Goal: Task Accomplishment & Management: Use online tool/utility

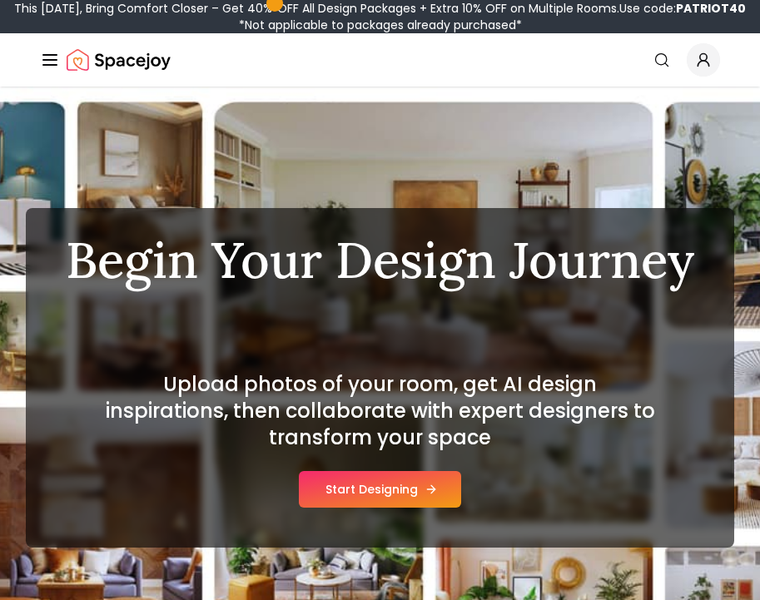
click at [413, 491] on button "Start Designing" at bounding box center [380, 489] width 162 height 37
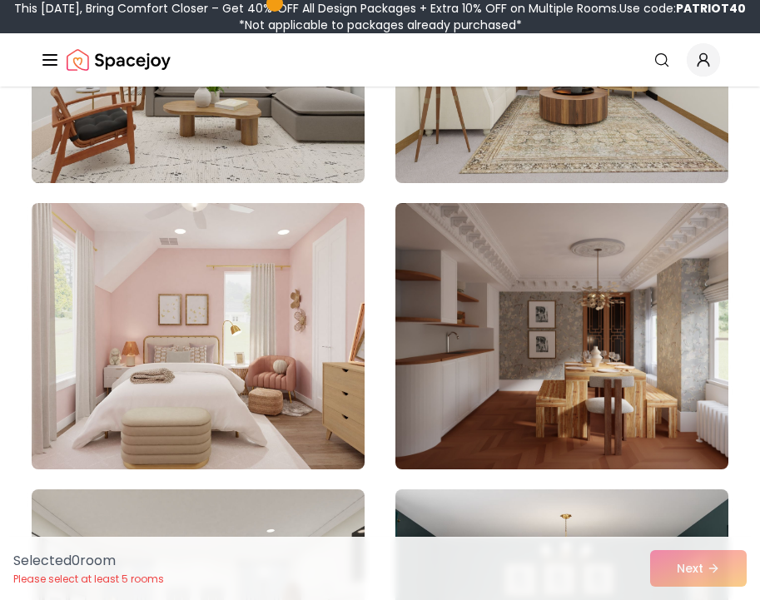
scroll to position [391, 0]
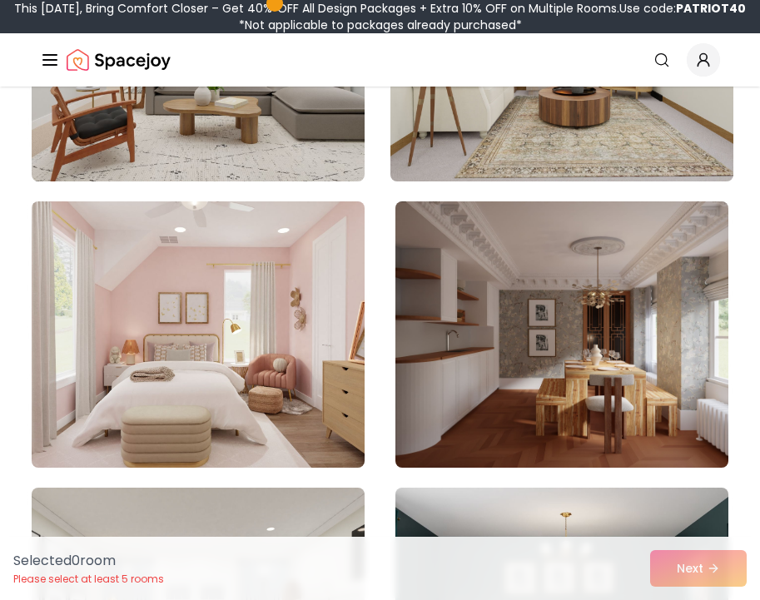
click at [600, 142] on img at bounding box center [562, 48] width 350 height 280
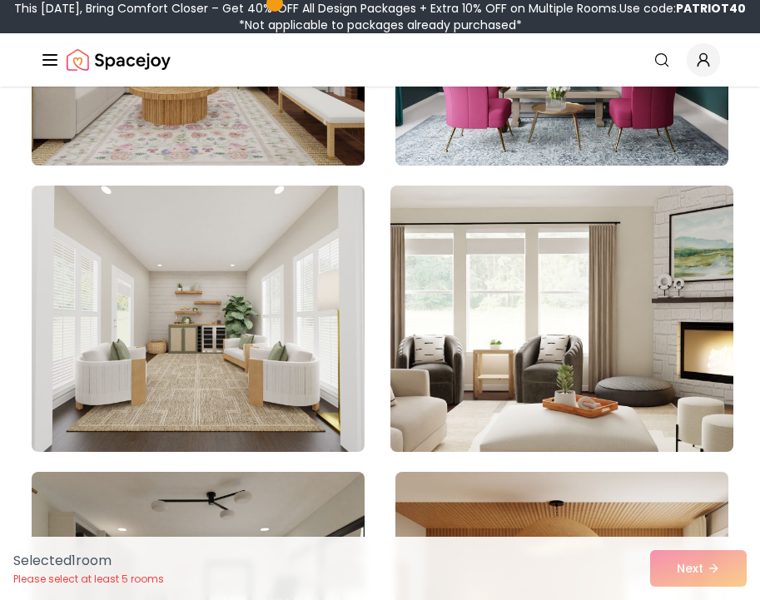
scroll to position [1045, 0]
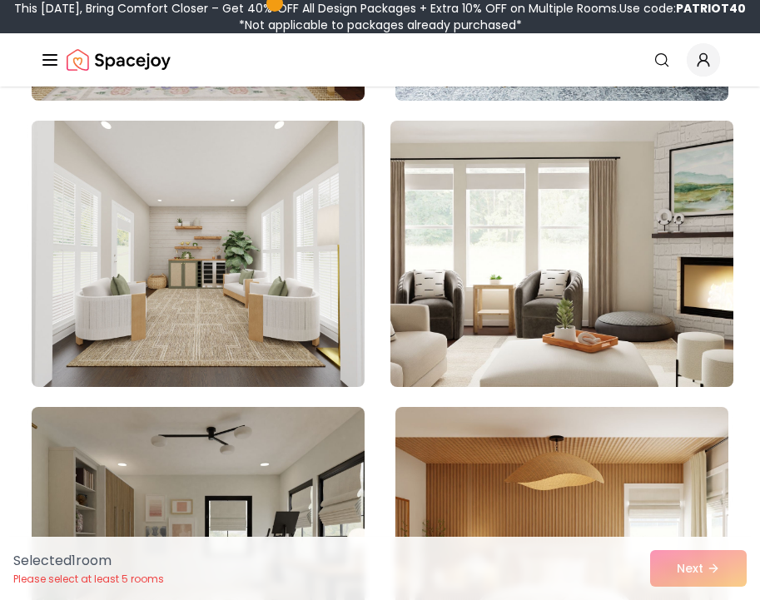
click at [529, 331] on img at bounding box center [562, 254] width 350 height 280
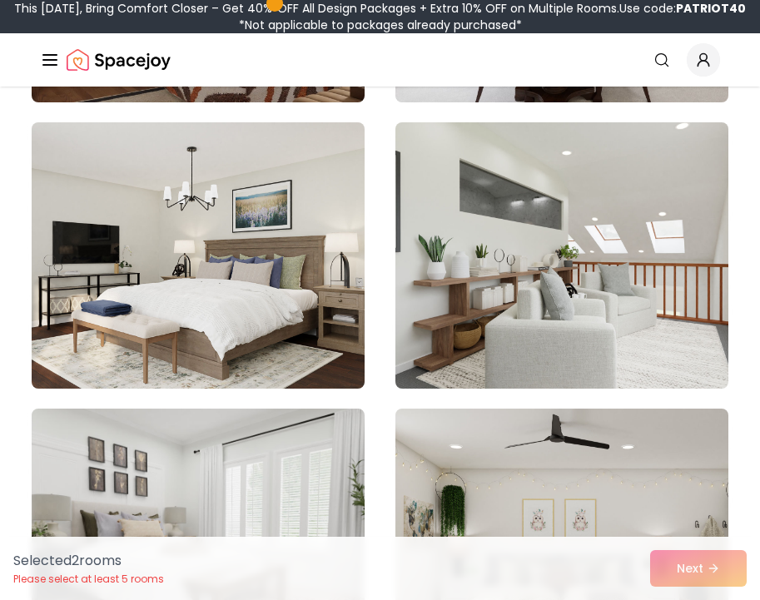
scroll to position [2760, 0]
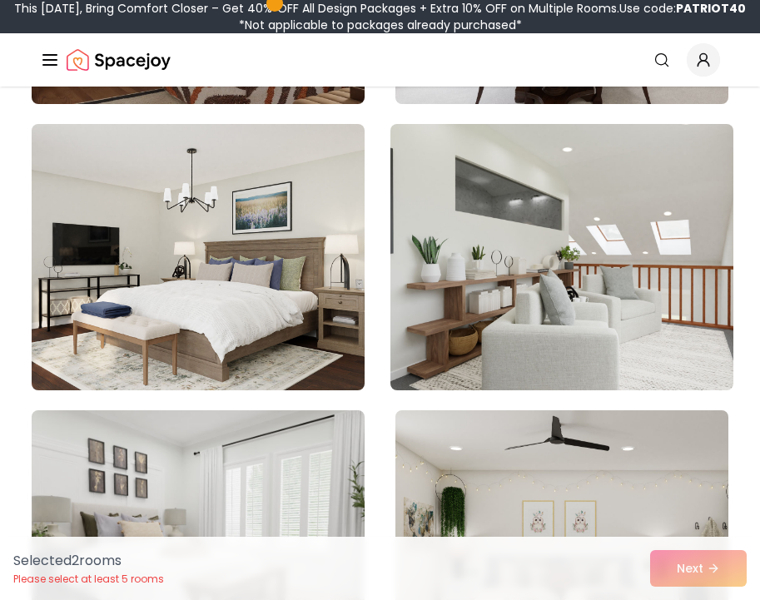
click at [493, 245] on img at bounding box center [562, 257] width 350 height 280
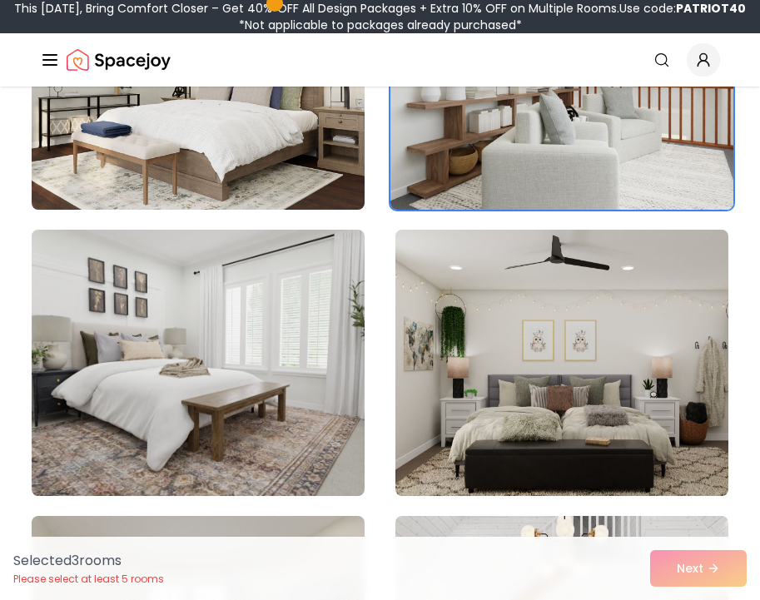
scroll to position [2943, 0]
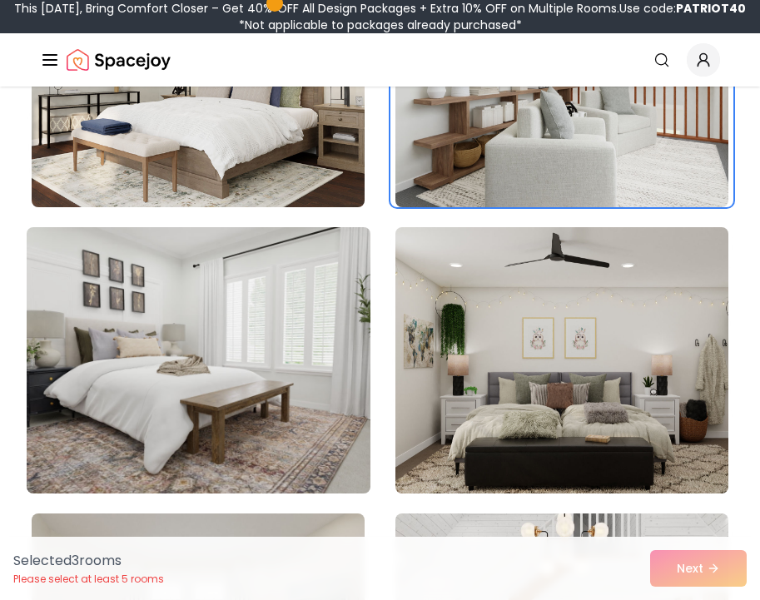
click at [286, 460] on img at bounding box center [198, 361] width 350 height 280
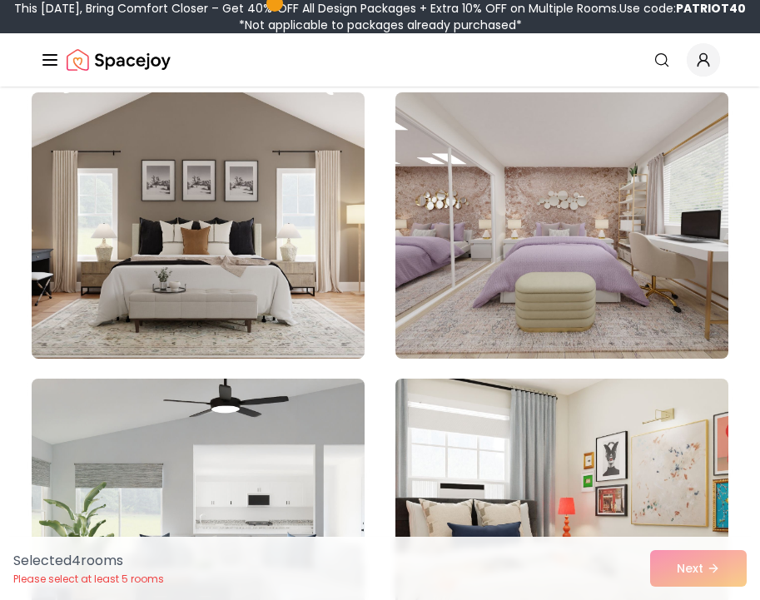
scroll to position [12255, 0]
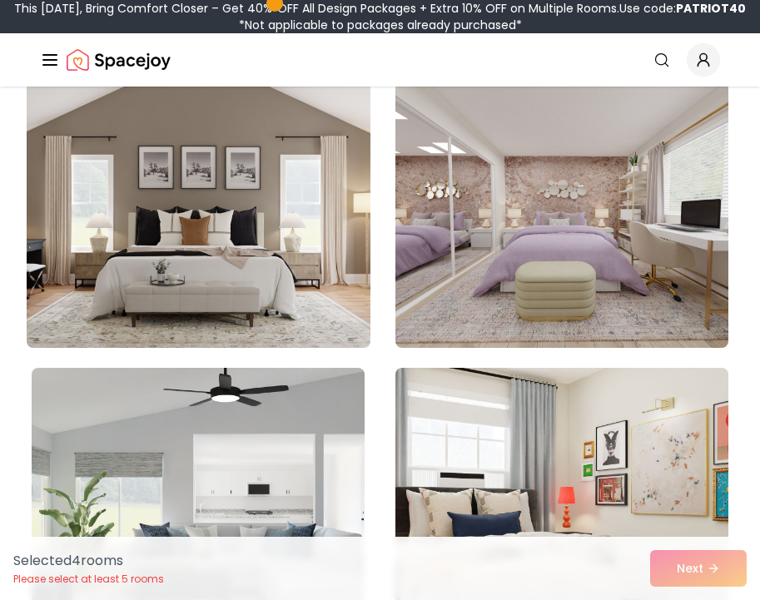
click at [233, 224] on img at bounding box center [198, 215] width 350 height 280
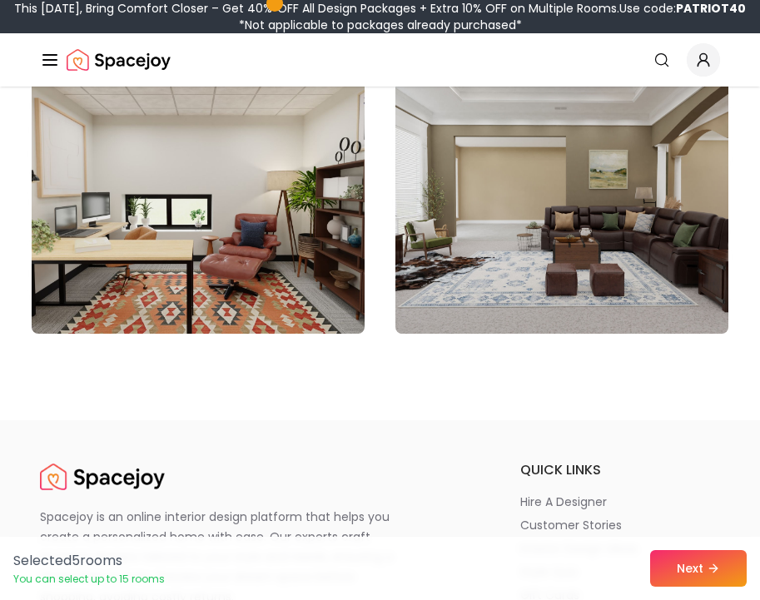
scroll to position [14295, 0]
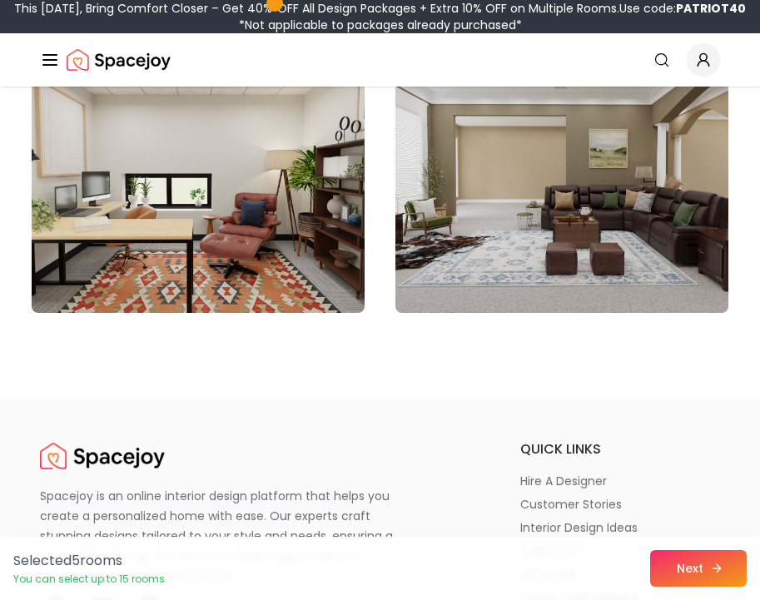
click at [708, 571] on button "Next" at bounding box center [698, 568] width 97 height 37
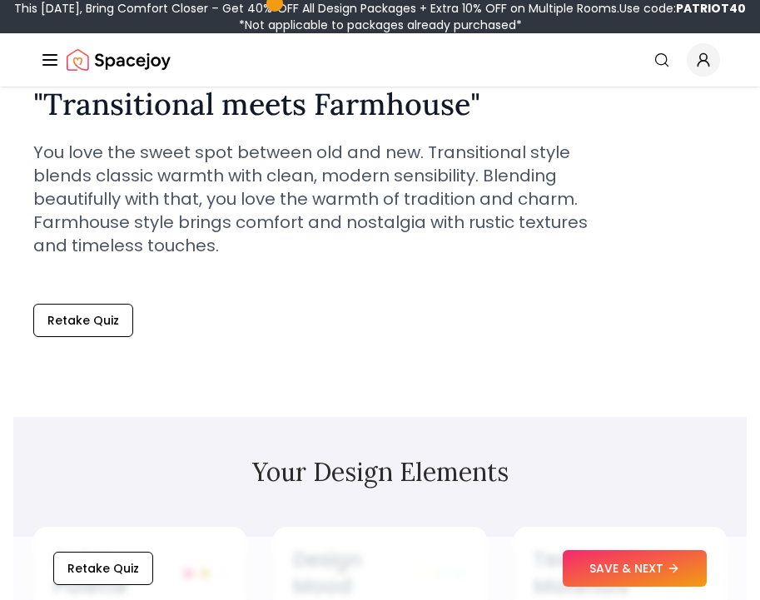
scroll to position [495, 0]
click at [90, 321] on button "Retake Quiz" at bounding box center [83, 321] width 100 height 33
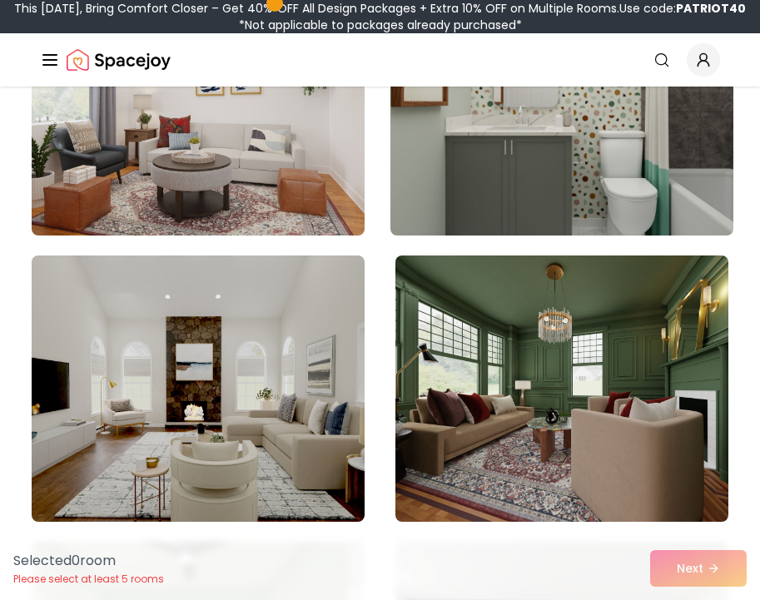
scroll to position [341, 0]
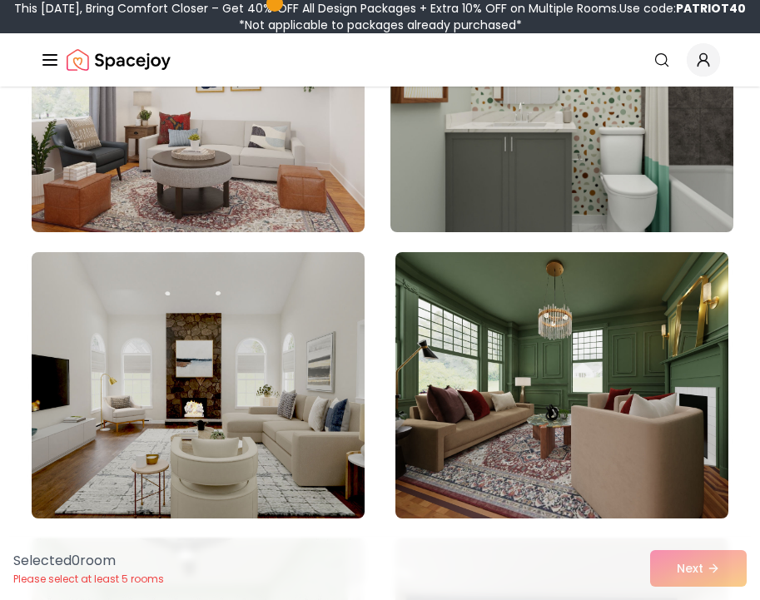
click at [531, 466] on img at bounding box center [562, 385] width 333 height 266
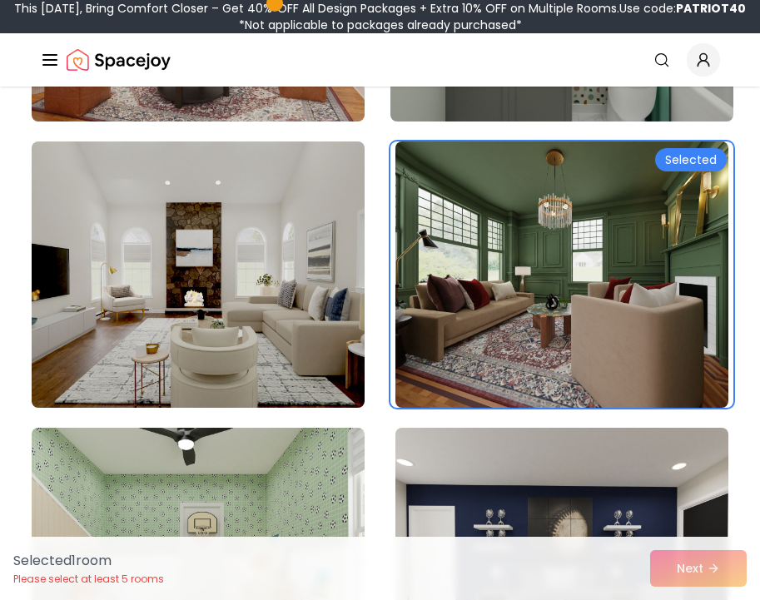
scroll to position [456, 0]
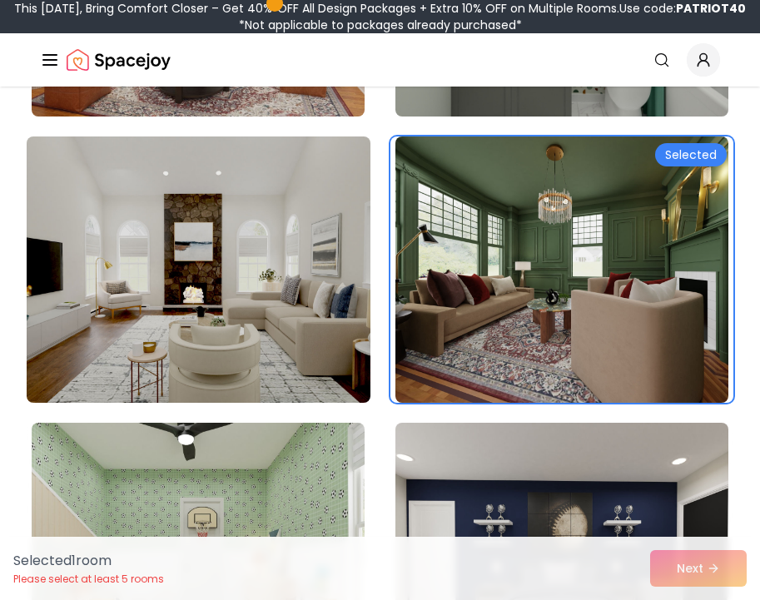
click at [231, 330] on img at bounding box center [198, 270] width 350 height 280
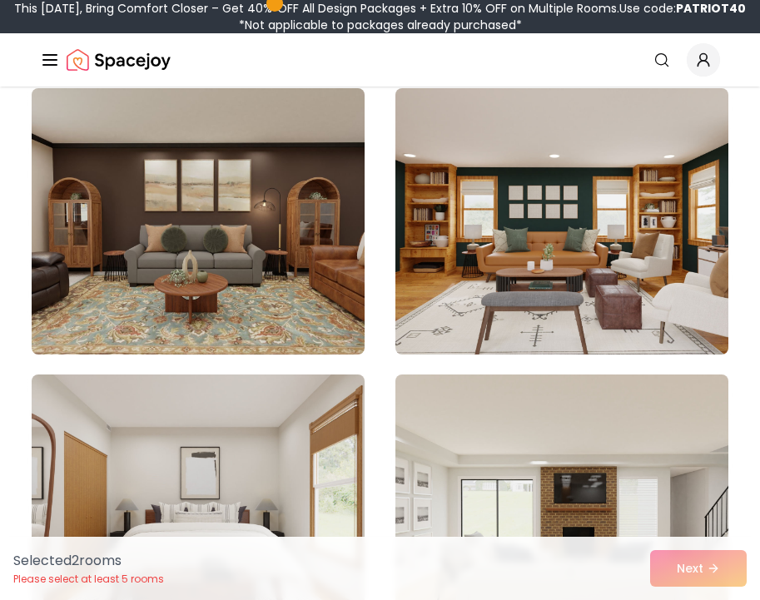
scroll to position [1674, 0]
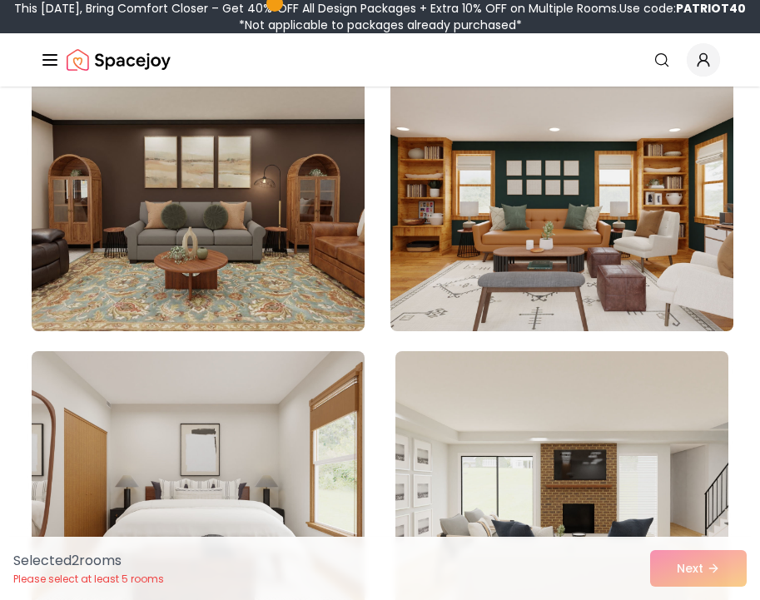
click at [463, 286] on img at bounding box center [562, 198] width 350 height 280
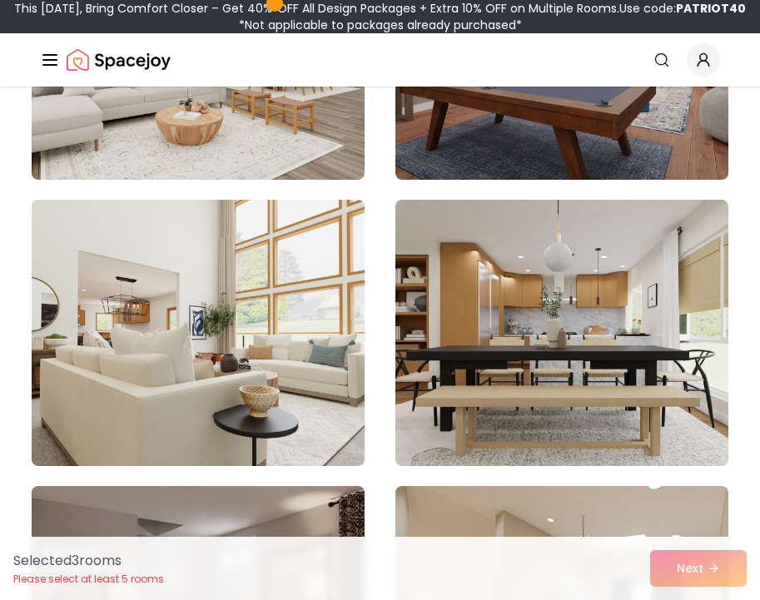
scroll to position [2396, 0]
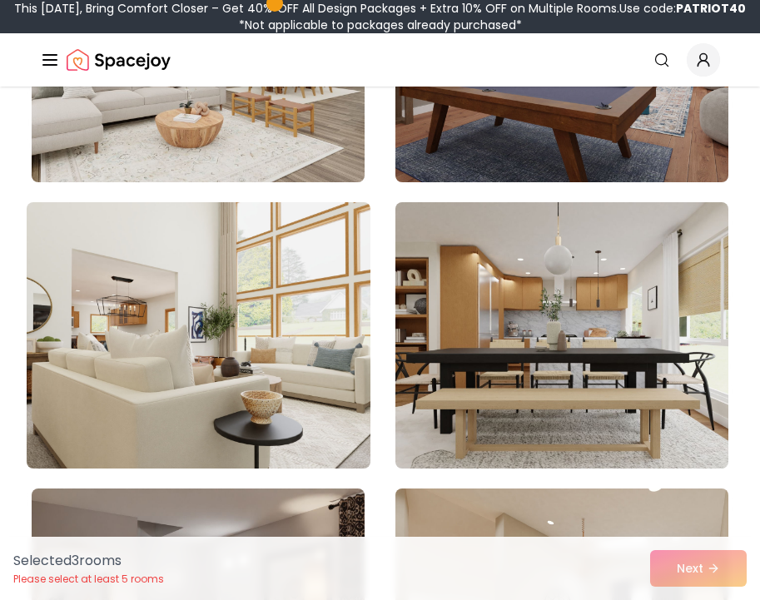
click at [281, 415] on img at bounding box center [198, 336] width 350 height 280
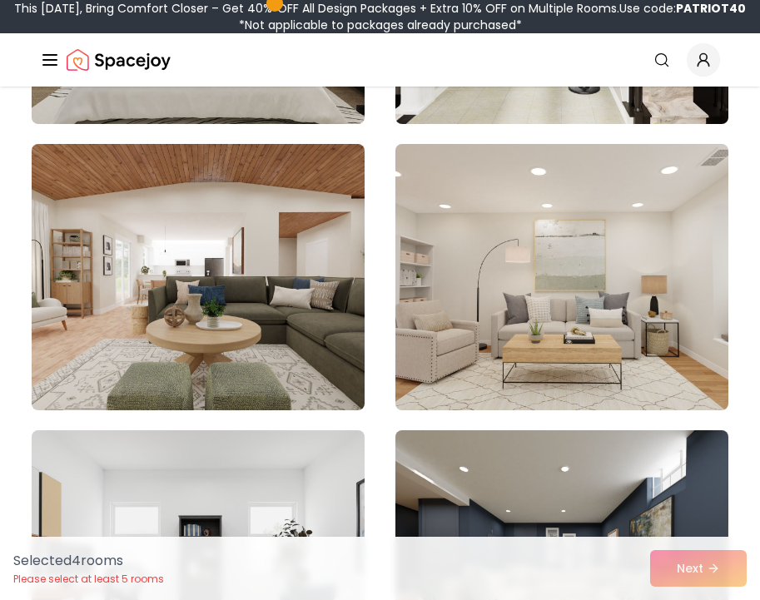
scroll to position [4757, 0]
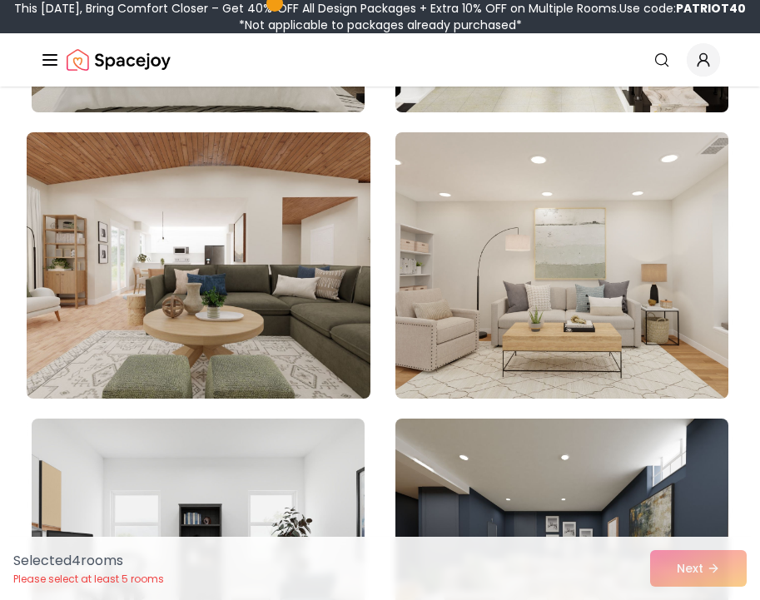
click at [230, 268] on img at bounding box center [198, 266] width 350 height 280
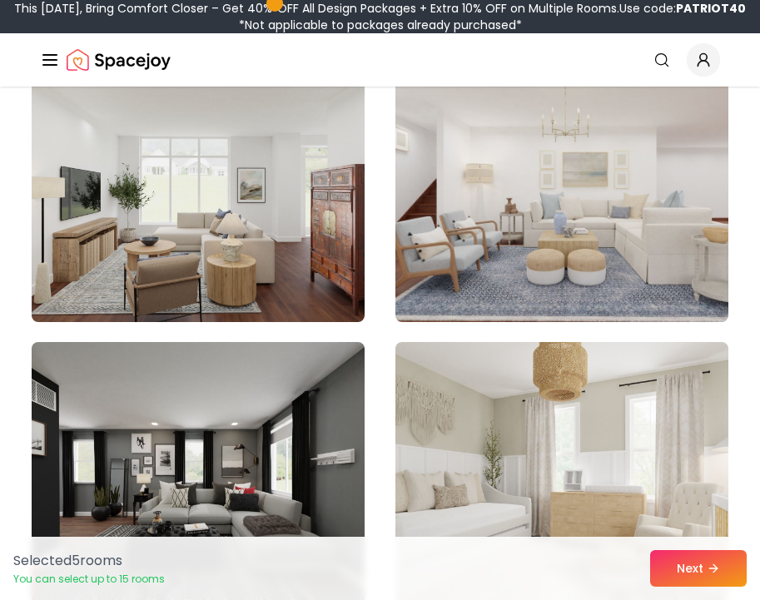
scroll to position [5571, 0]
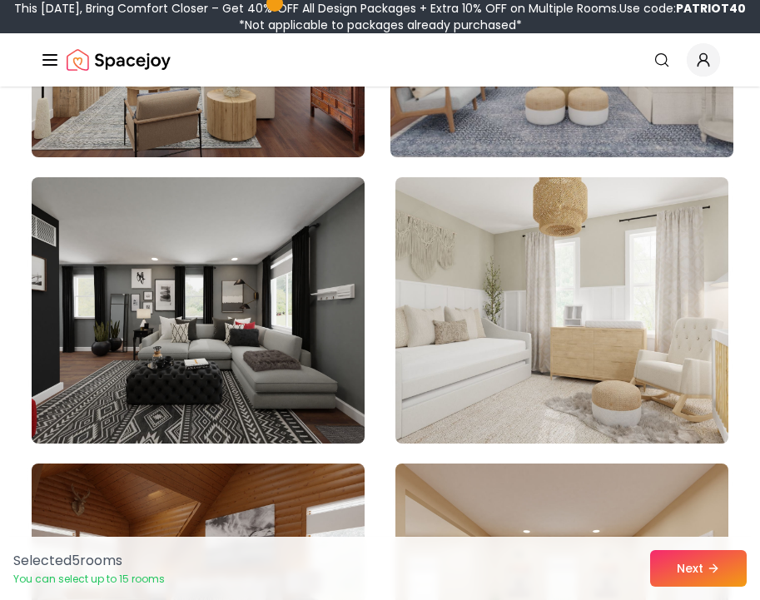
click at [549, 132] on img at bounding box center [562, 24] width 350 height 280
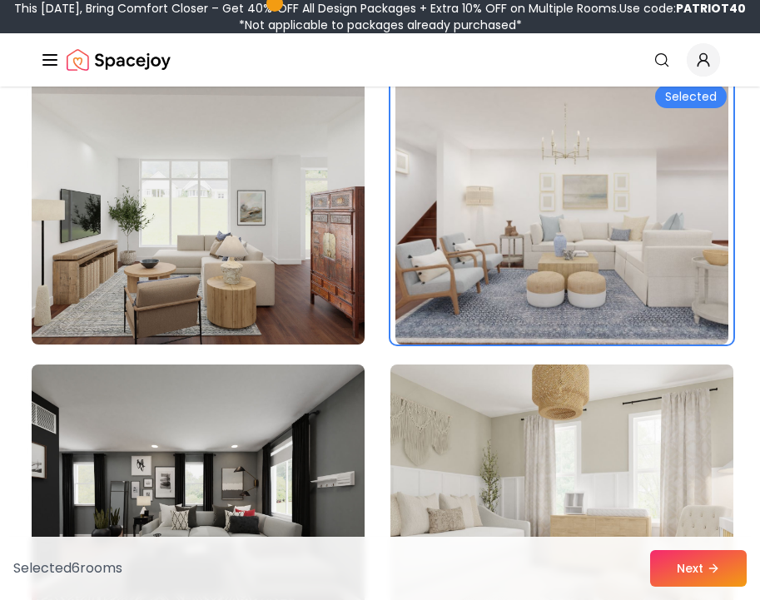
scroll to position [5382, 0]
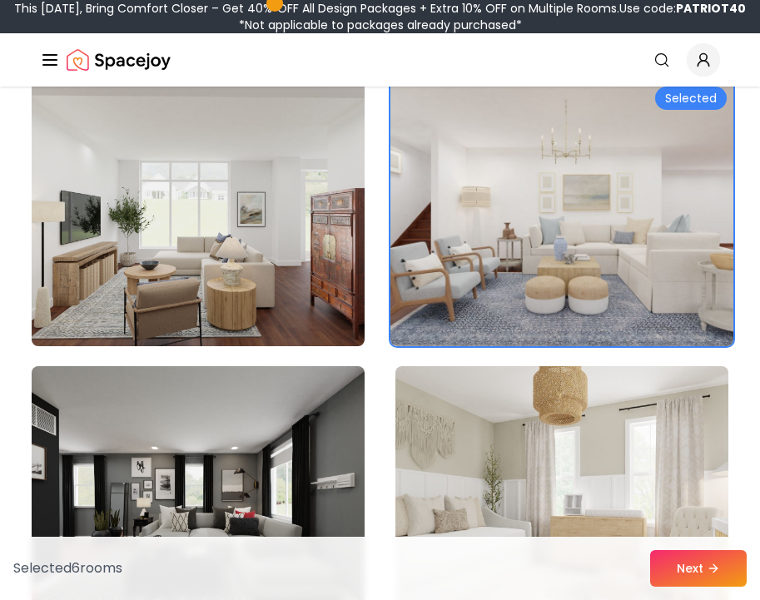
click at [562, 222] on img at bounding box center [562, 213] width 350 height 280
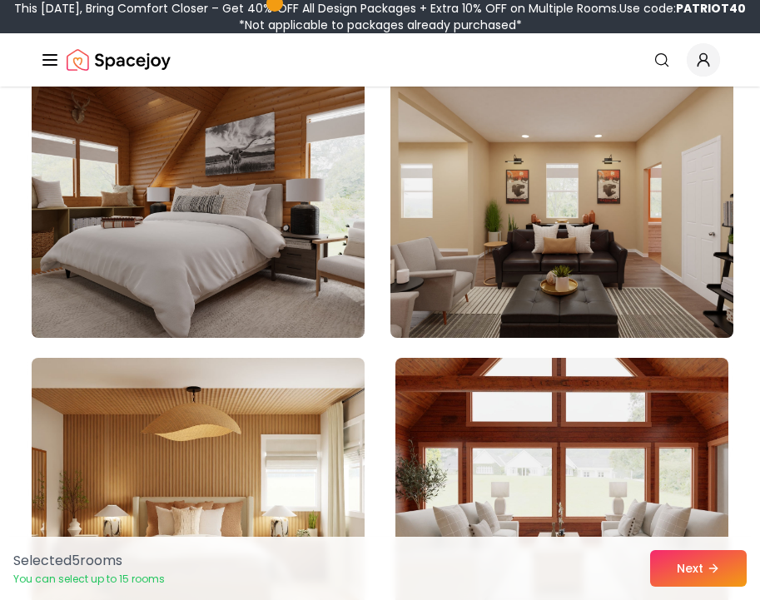
scroll to position [6228, 0]
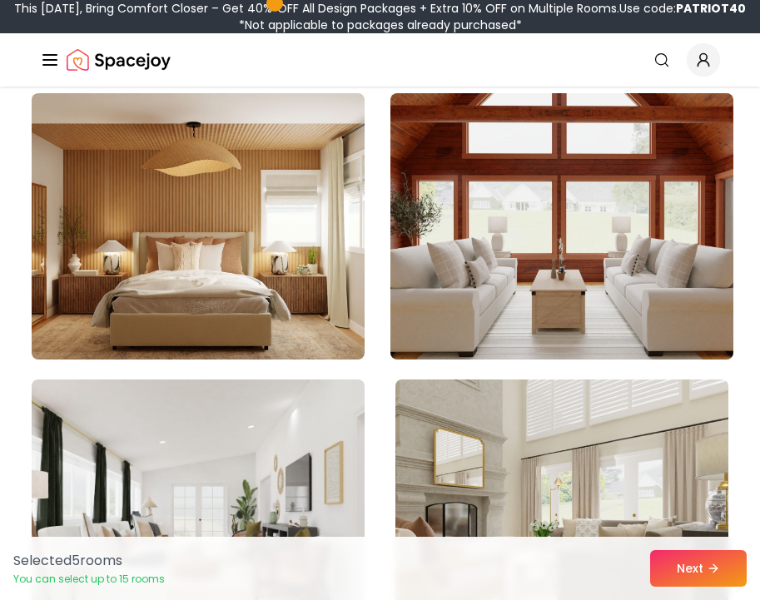
click at [530, 235] on img at bounding box center [562, 227] width 350 height 280
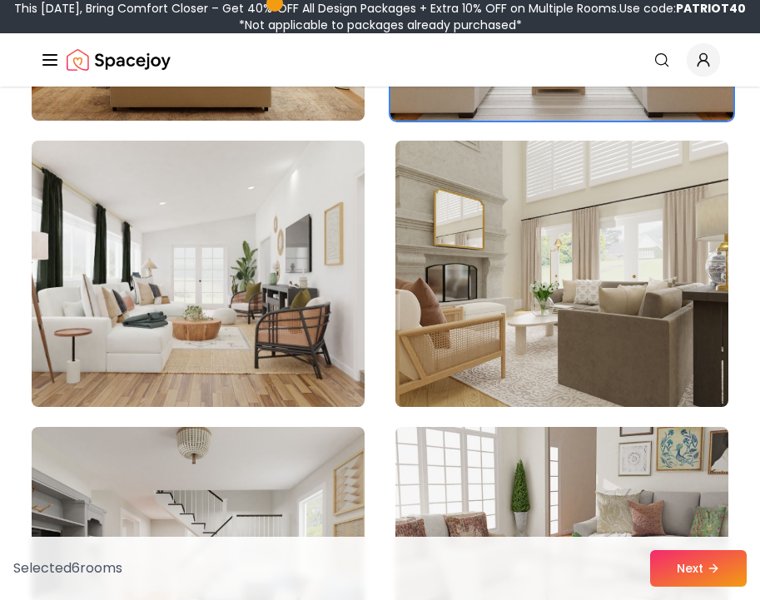
scroll to position [6470, 0]
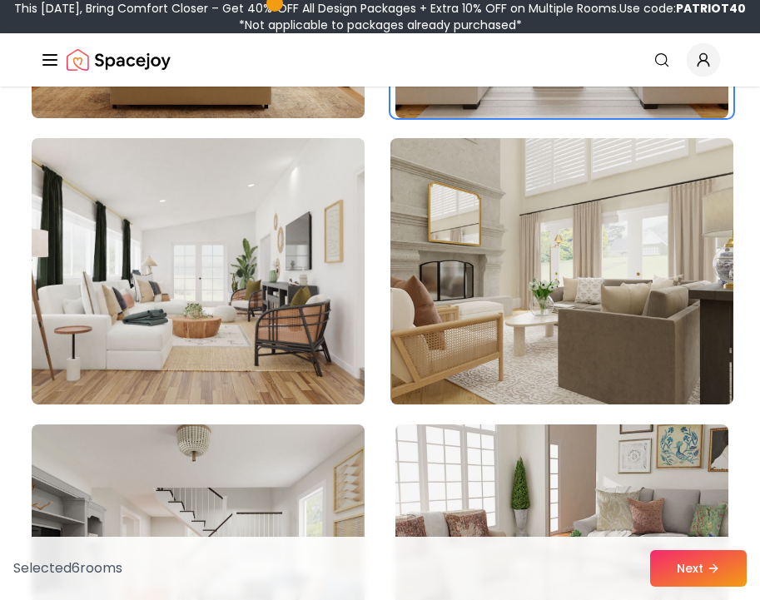
click at [533, 349] on img at bounding box center [562, 272] width 350 height 280
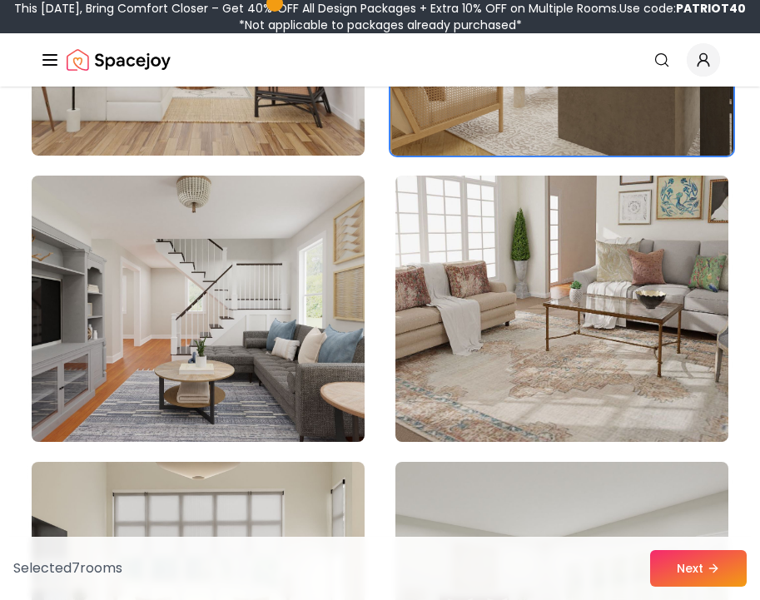
scroll to position [6748, 0]
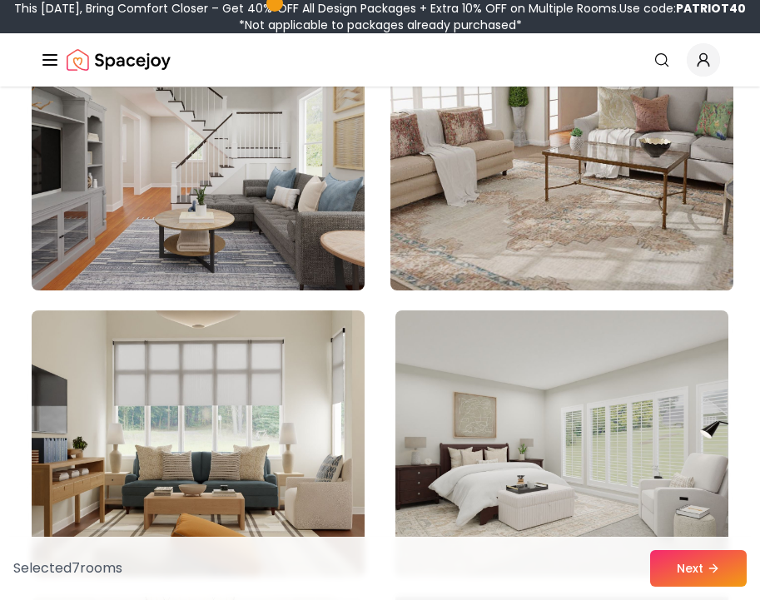
click at [561, 250] on img at bounding box center [562, 157] width 350 height 280
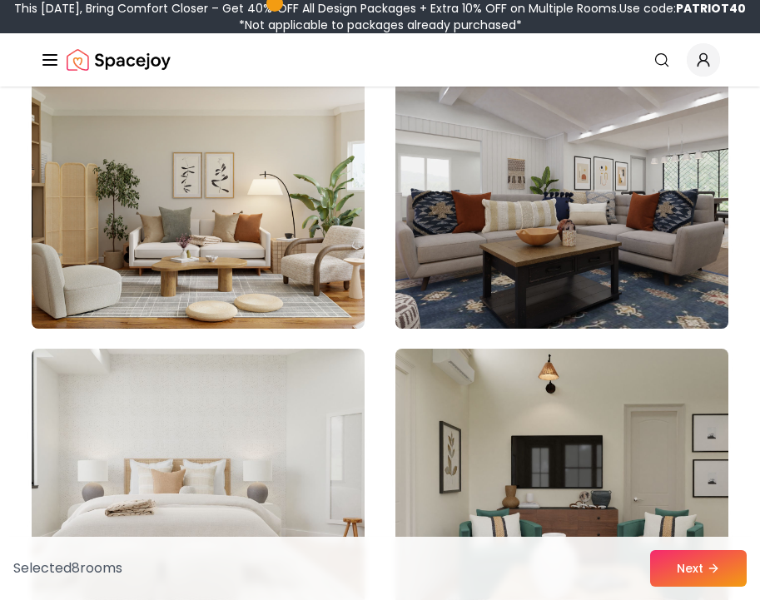
scroll to position [13998, 0]
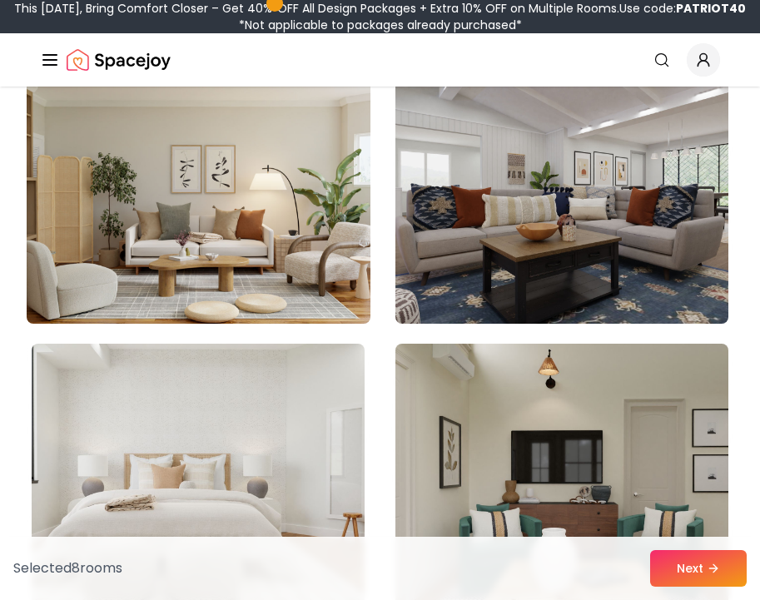
click at [238, 263] on img at bounding box center [198, 191] width 350 height 280
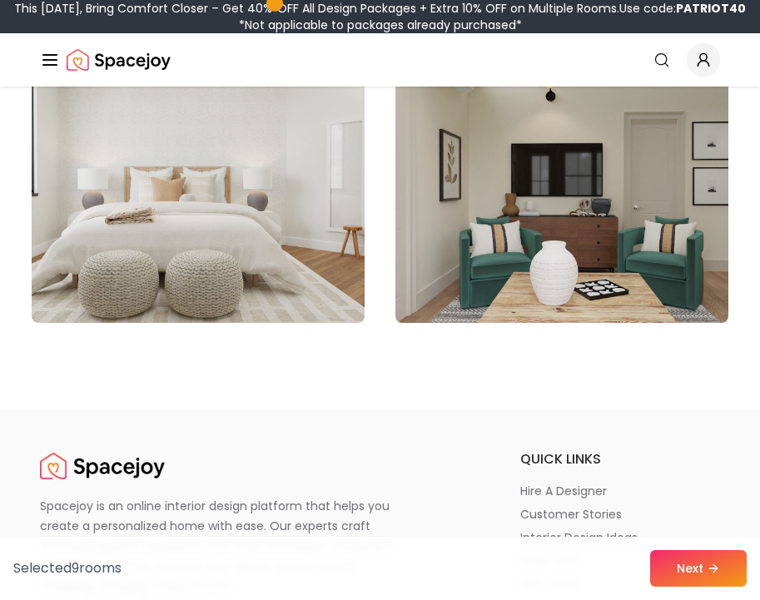
scroll to position [14284, 0]
click at [715, 577] on button "Next" at bounding box center [698, 568] width 97 height 37
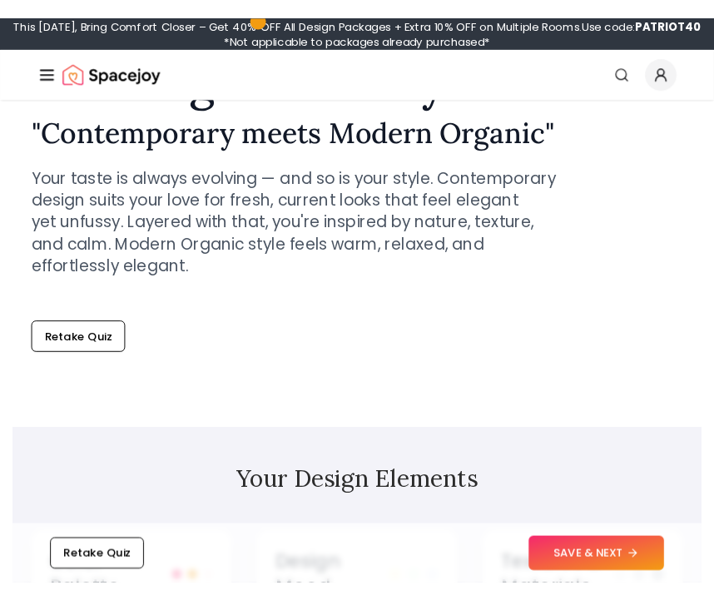
scroll to position [500, 0]
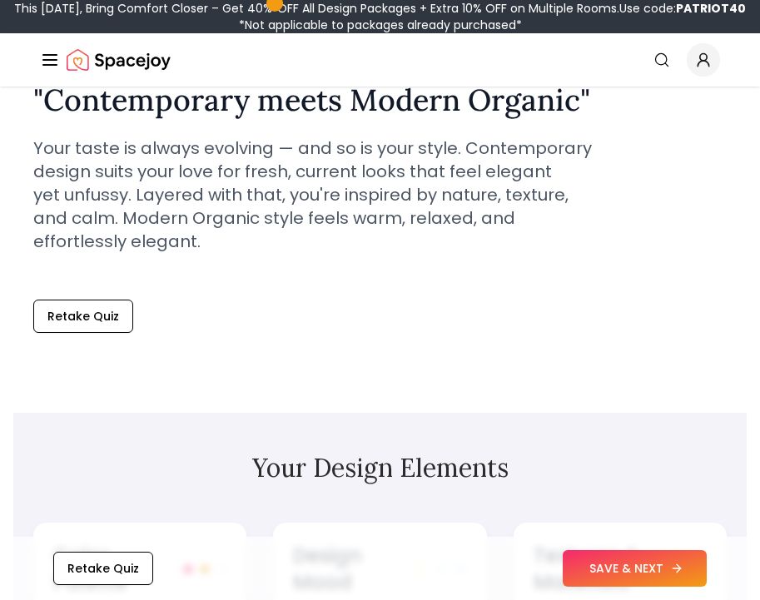
click at [648, 571] on button "SAVE & NEXT" at bounding box center [635, 568] width 144 height 37
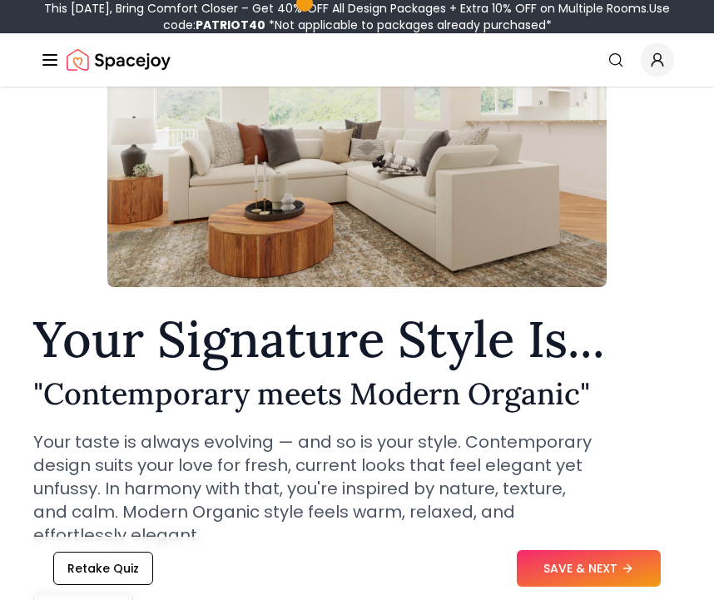
scroll to position [208, 0]
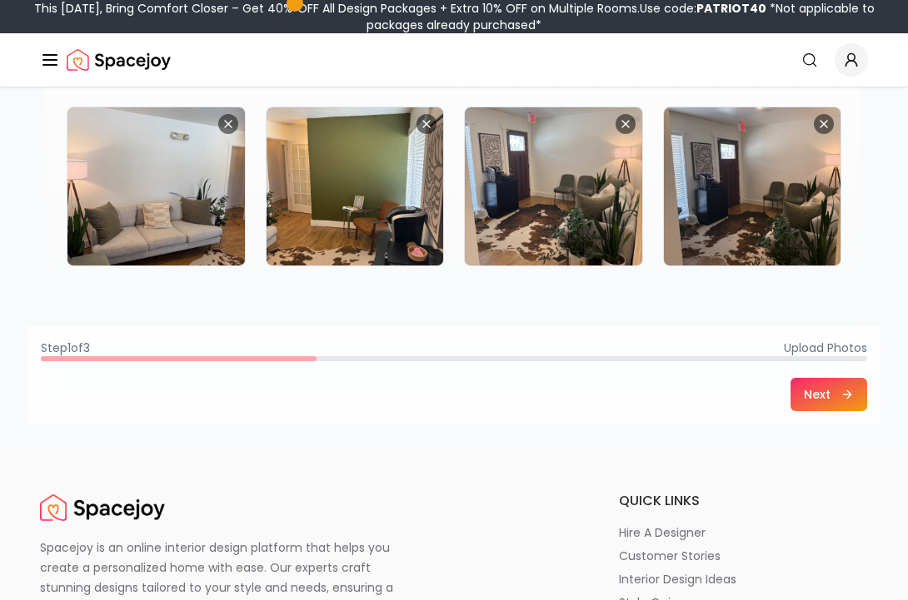
scroll to position [358, 0]
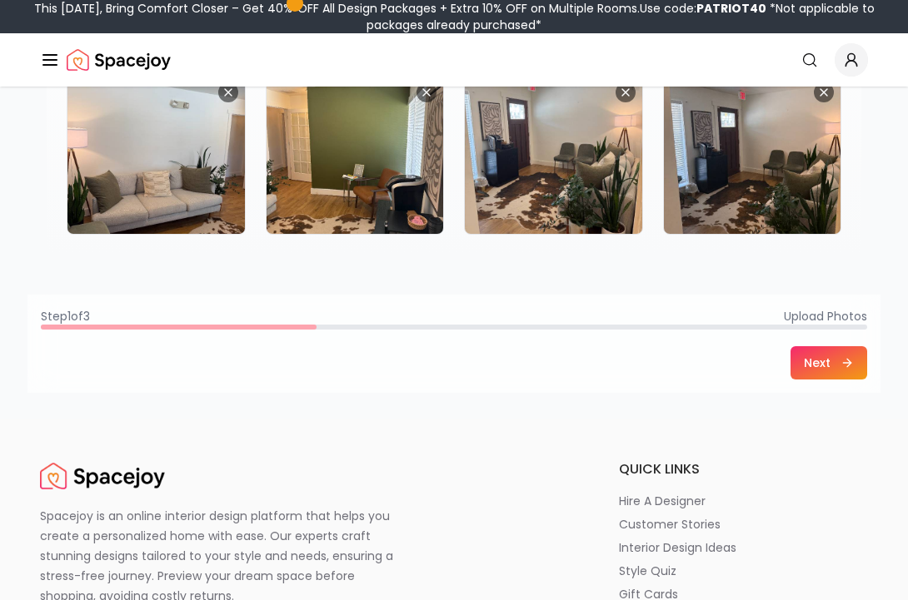
click at [714, 353] on button "Next" at bounding box center [828, 362] width 77 height 33
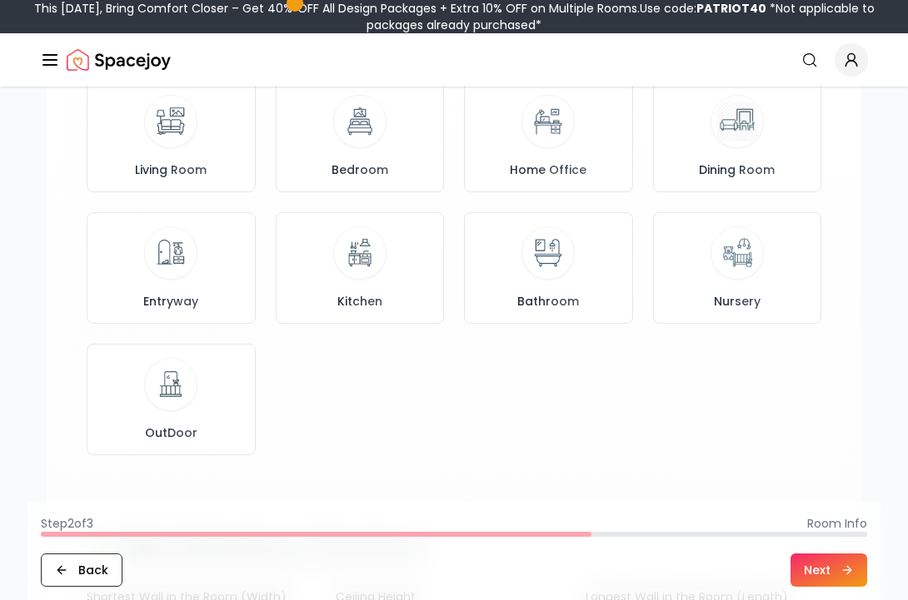
scroll to position [256, 0]
